Goal: Entertainment & Leisure: Consume media (video, audio)

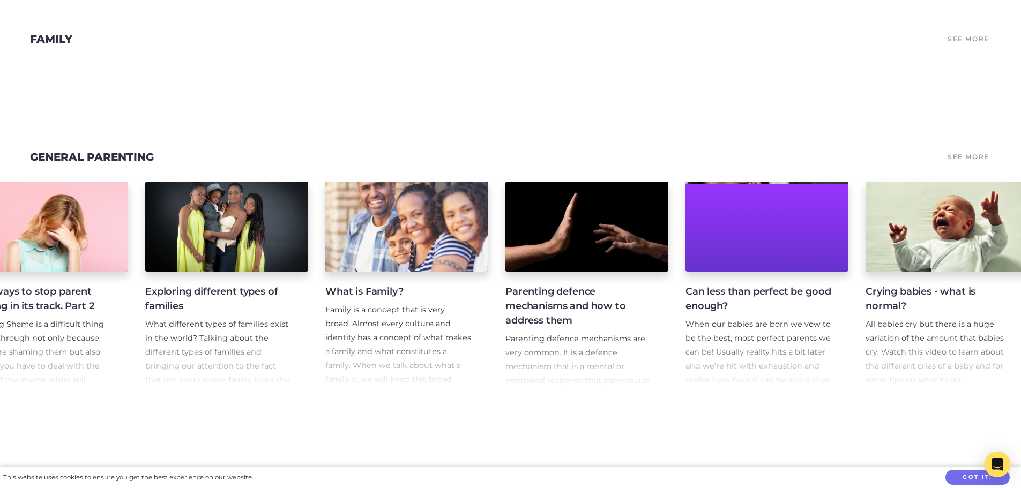
scroll to position [0, 4798]
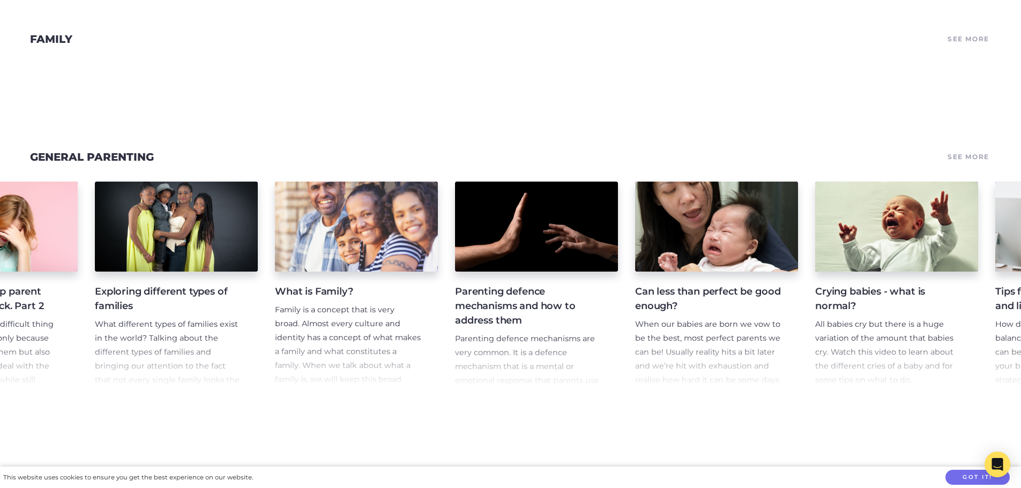
drag, startPoint x: 734, startPoint y: 396, endPoint x: 802, endPoint y: 402, distance: 67.8
click at [802, 402] on div "What Your Kids Need From You As A Dad In this video Wiradjuri/[PERSON_NAME], Fi…" at bounding box center [510, 287] width 1021 height 236
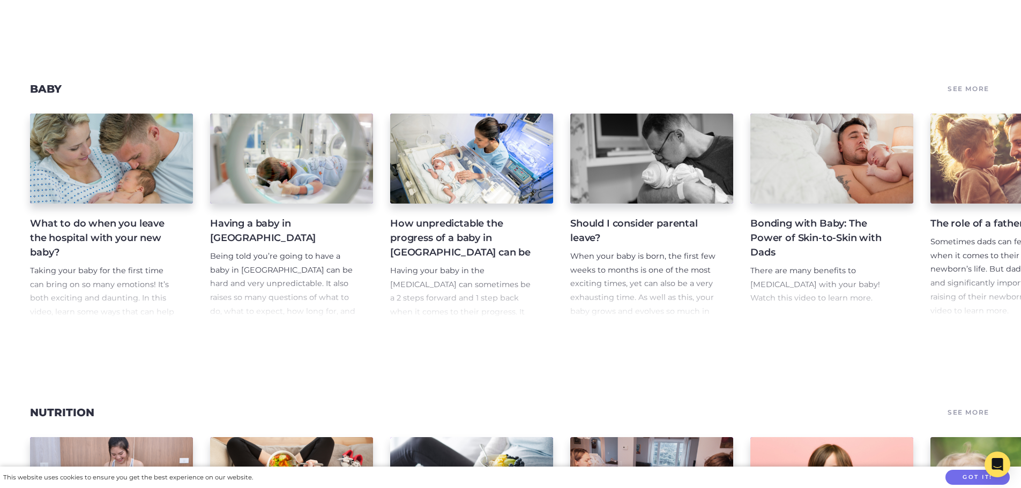
scroll to position [4717, 0]
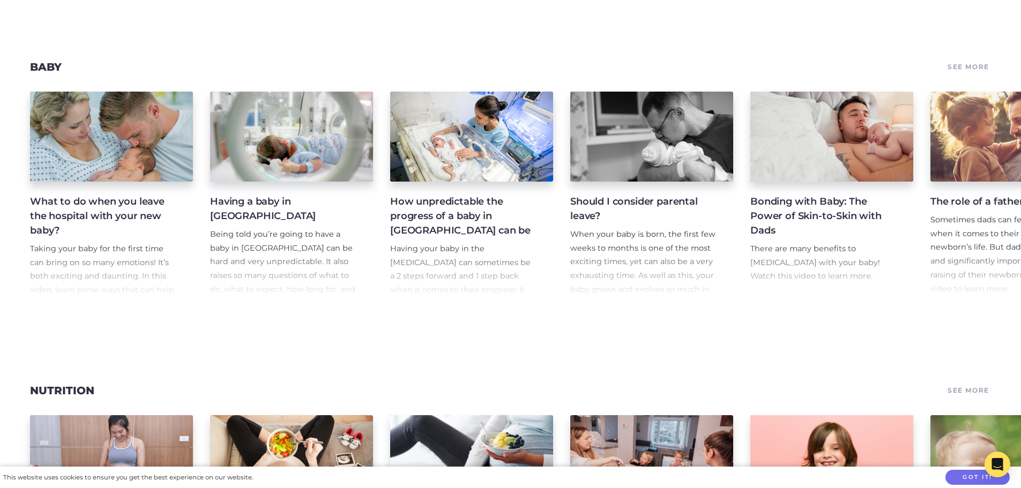
click at [437, 238] on h4 "How unpredictable the progress of a baby in [GEOGRAPHIC_DATA] can be" at bounding box center [463, 216] width 146 height 43
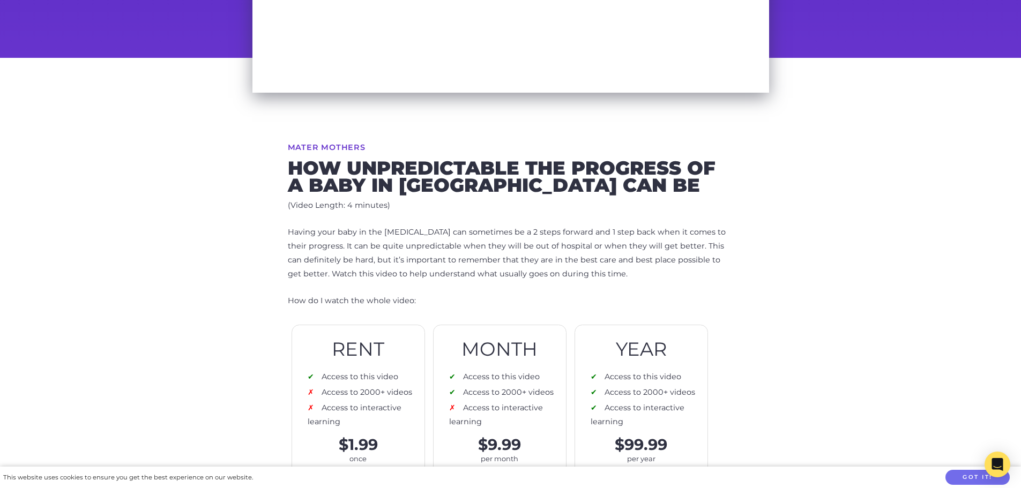
scroll to position [268, 0]
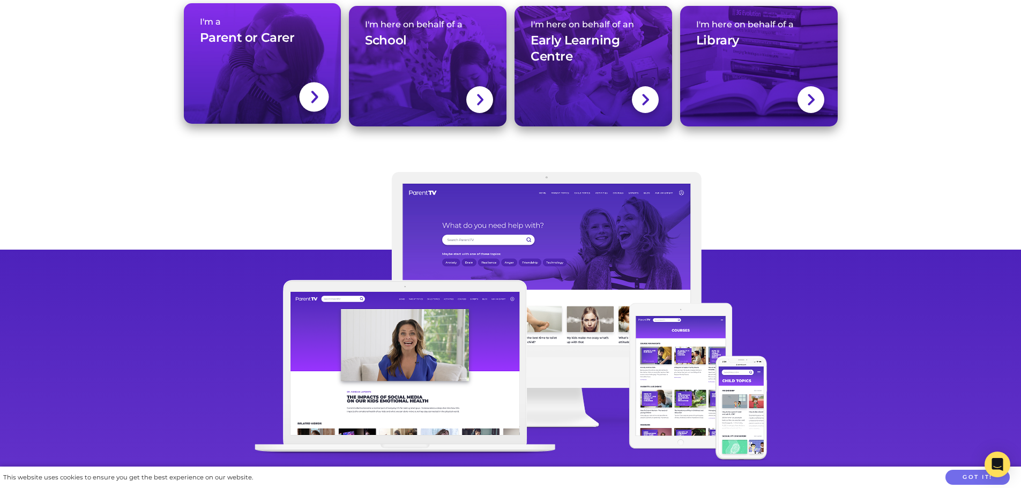
scroll to position [14337, 0]
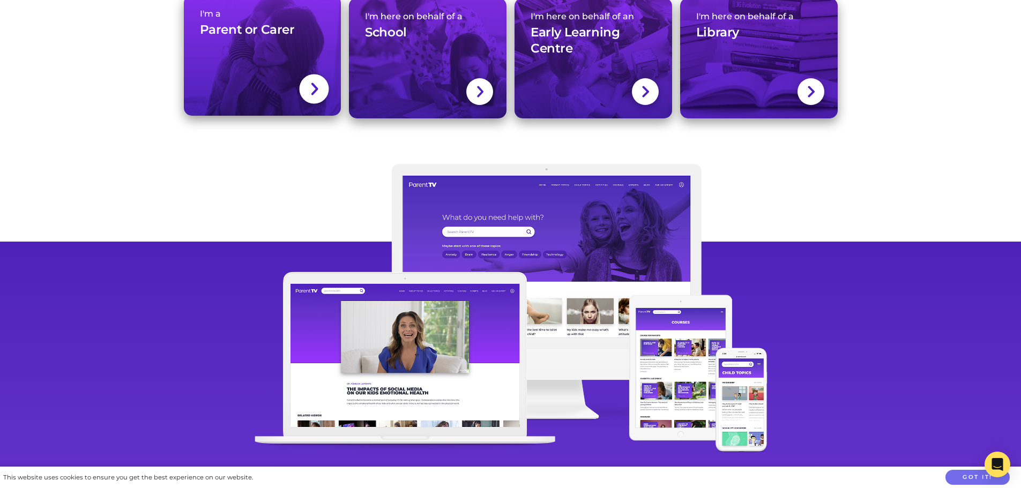
click at [318, 97] on img at bounding box center [314, 89] width 9 height 16
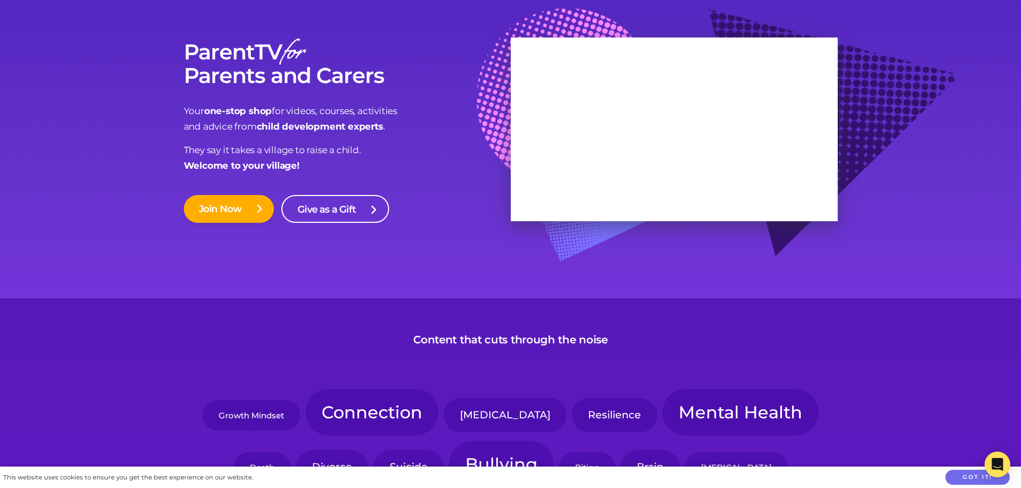
scroll to position [54, 0]
